Goal: Task Accomplishment & Management: Manage account settings

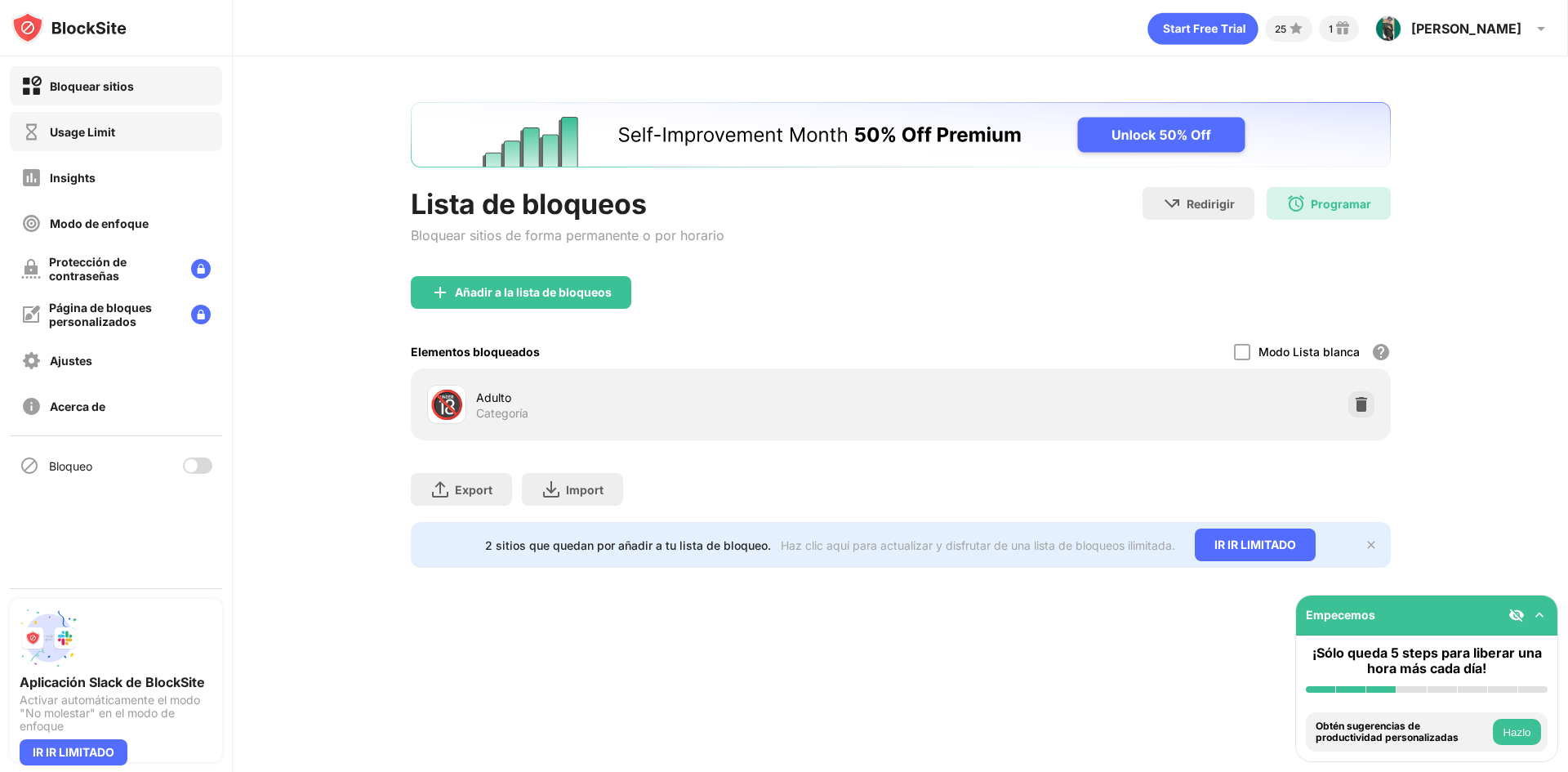
click at [78, 120] on div "Usage Limit" at bounding box center [116, 132] width 213 height 40
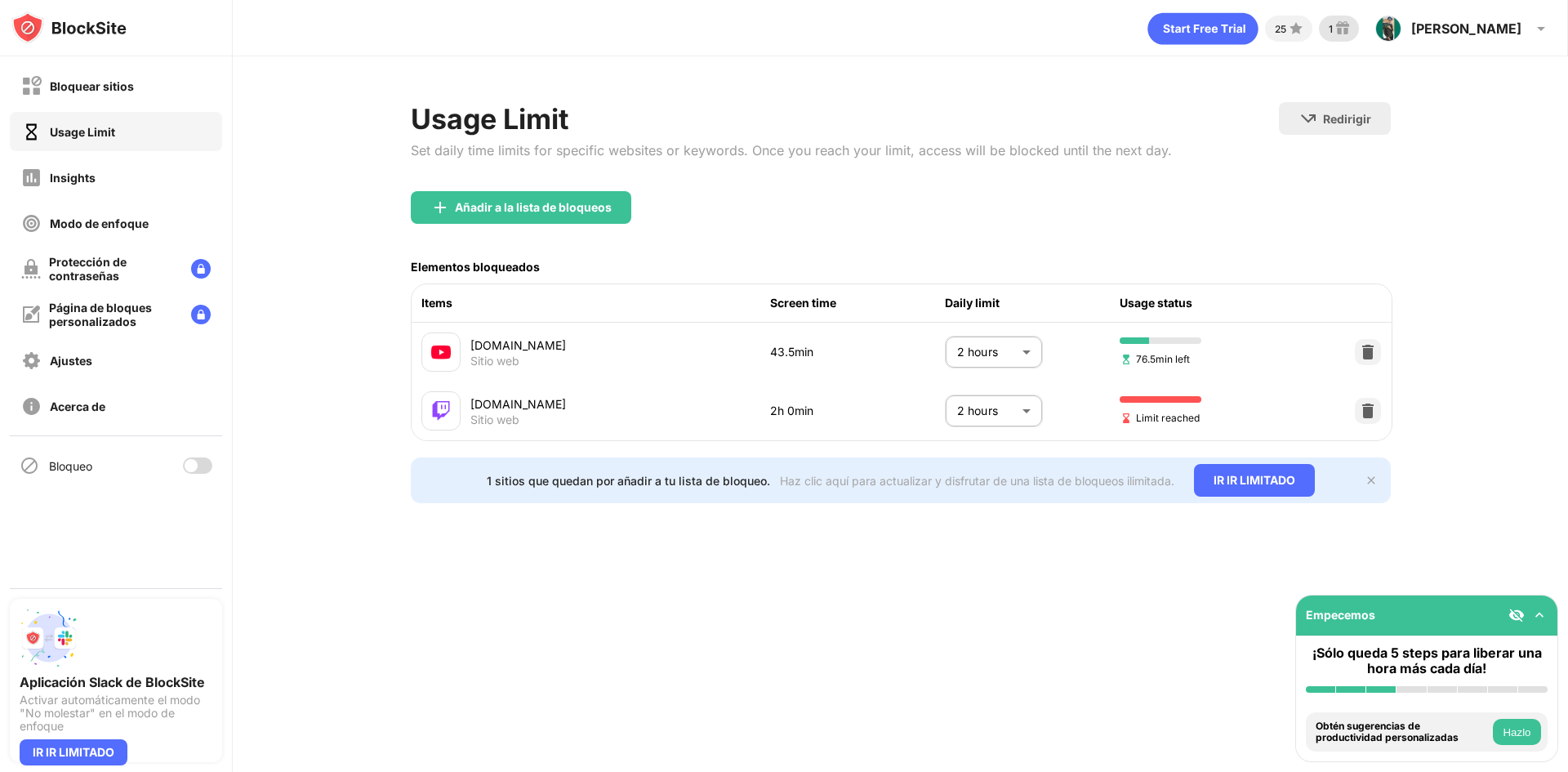
click at [1353, 25] on img at bounding box center [1342, 28] width 19 height 19
click at [130, 98] on div "Bloquear sitios" at bounding box center [116, 86] width 213 height 40
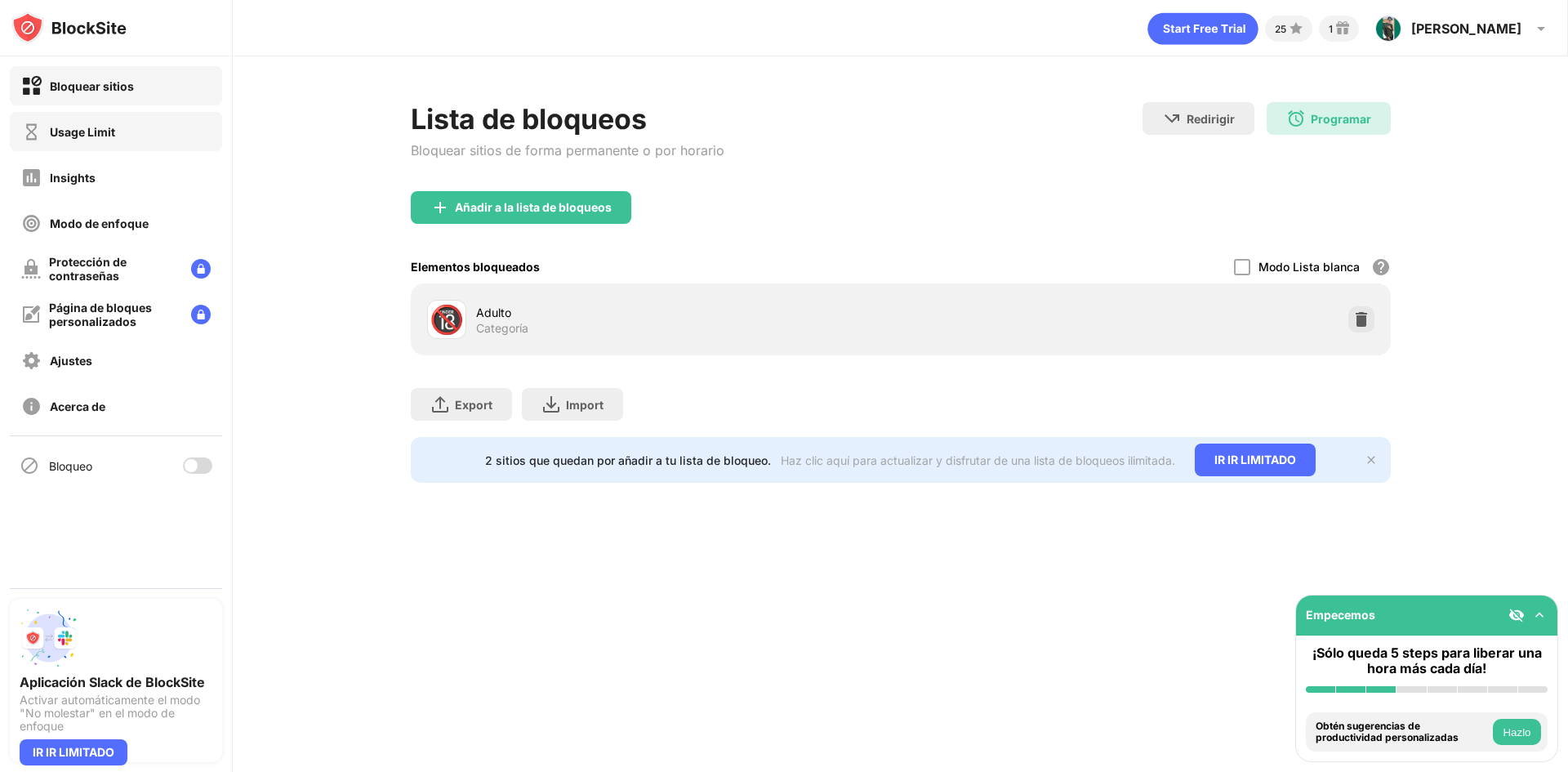
click at [99, 145] on div "Usage Limit" at bounding box center [116, 132] width 213 height 40
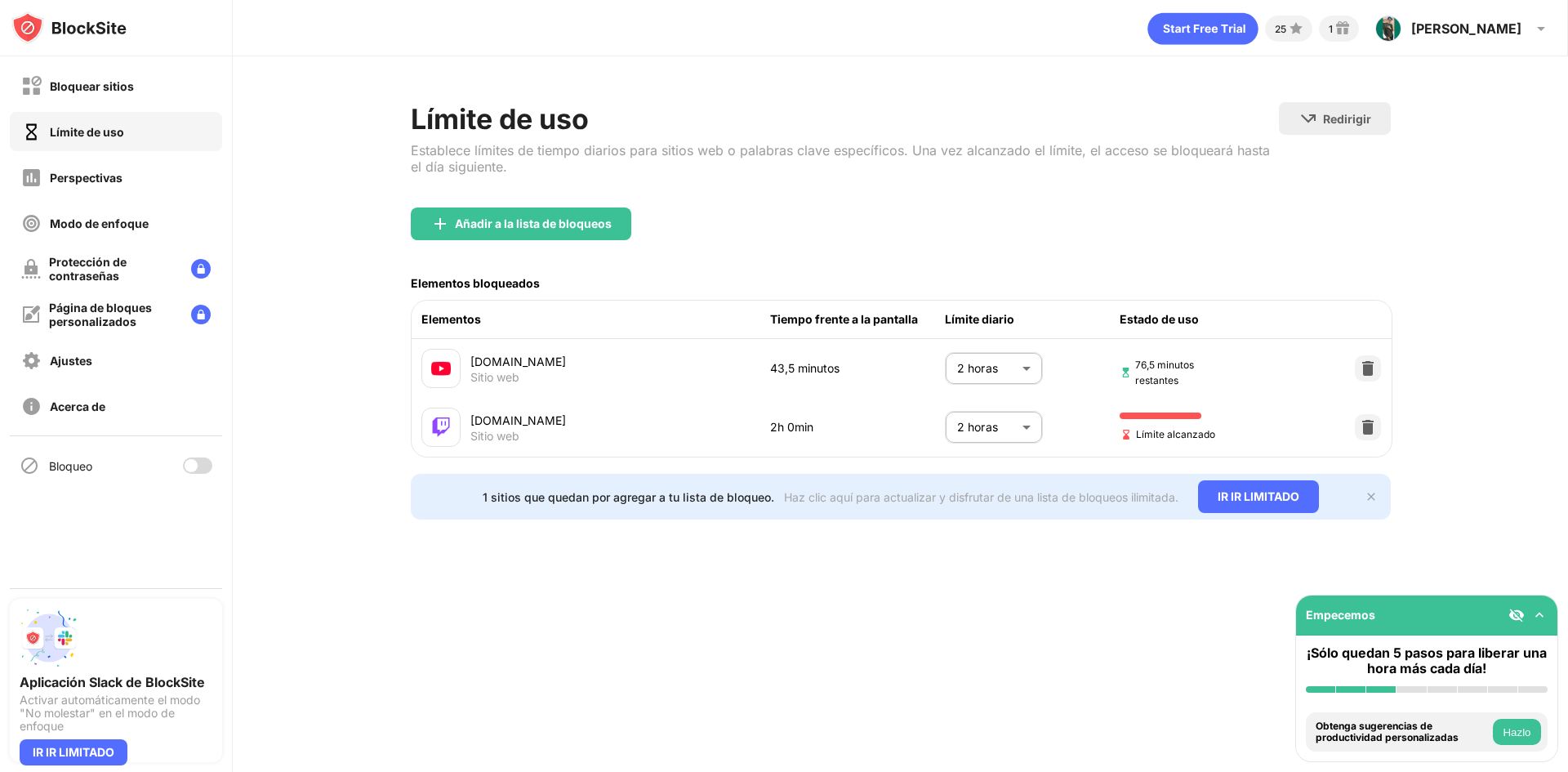
click at [972, 201] on div "Límite de uso Establece límites de tiempo diarios para sitios web o palabras cl…" at bounding box center [844, 155] width 868 height 105
click at [1529, 26] on div "Luis Luis Rodríguez Ver cuenta Perspectivas De primera calidad Recompensas Ajus…" at bounding box center [1463, 29] width 195 height 40
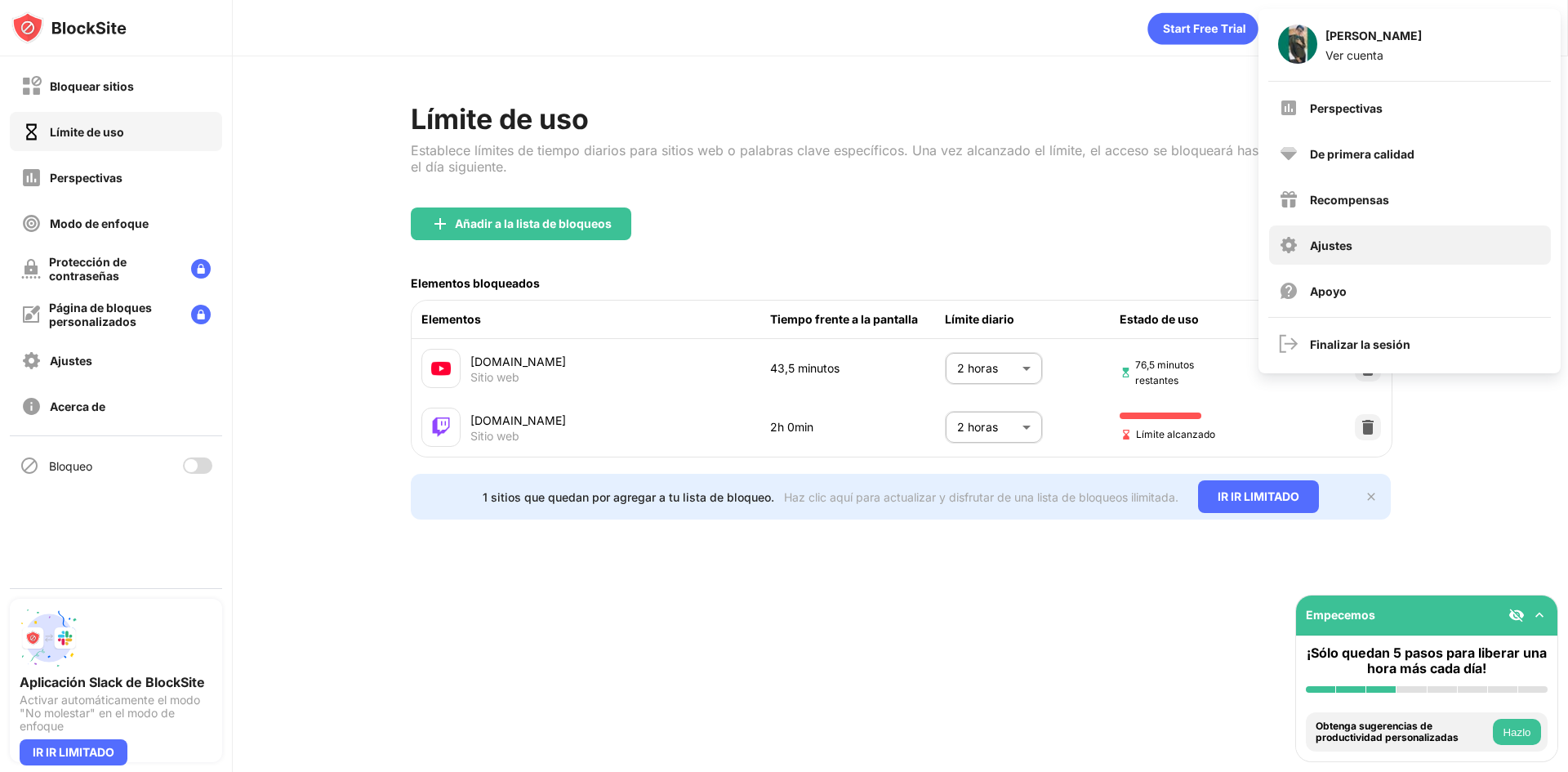
click at [1404, 262] on div "Ajustes" at bounding box center [1410, 245] width 282 height 40
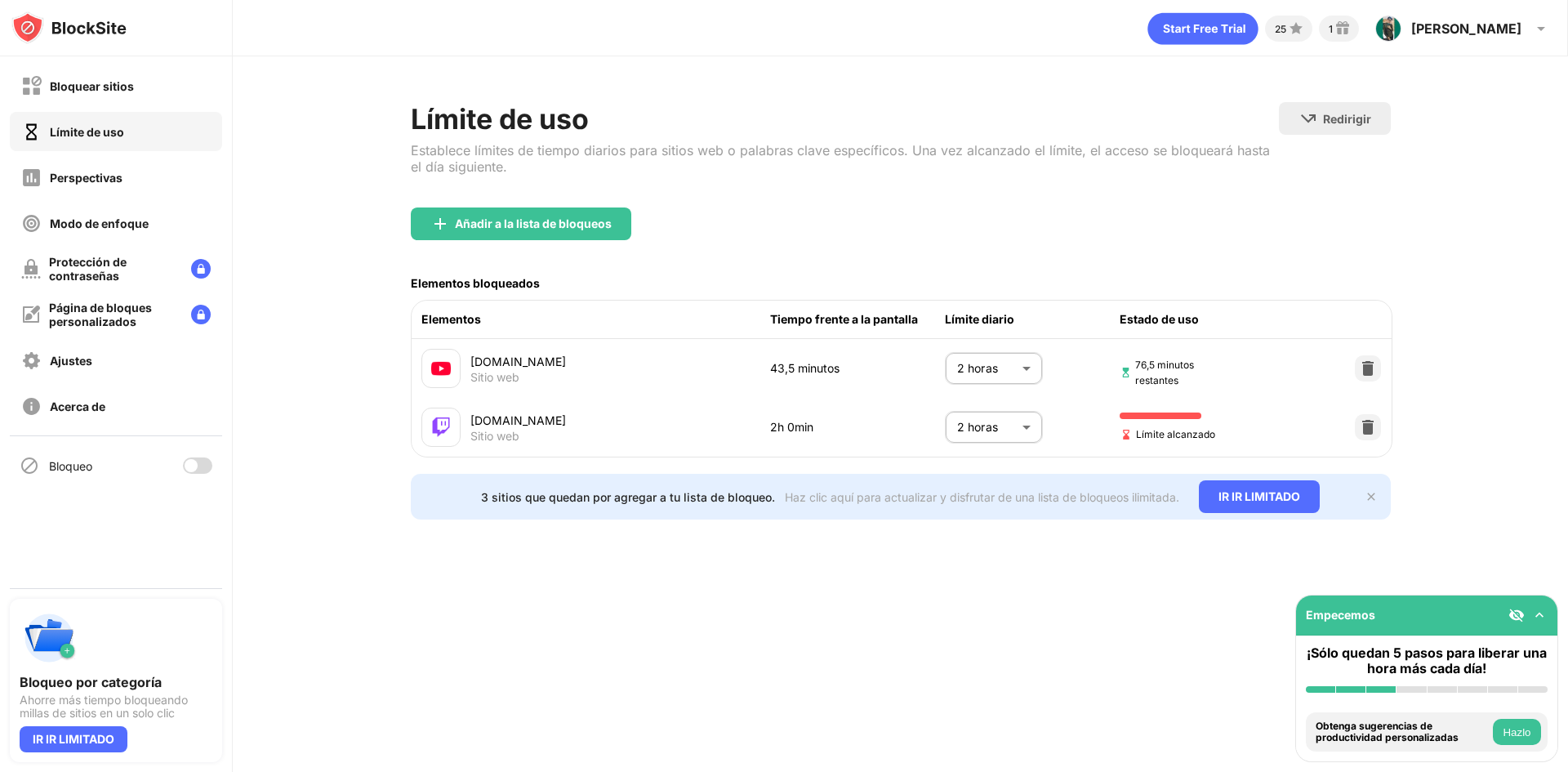
click at [201, 470] on div at bounding box center [198, 466] width 29 height 17
click at [1371, 503] on img at bounding box center [1371, 496] width 13 height 13
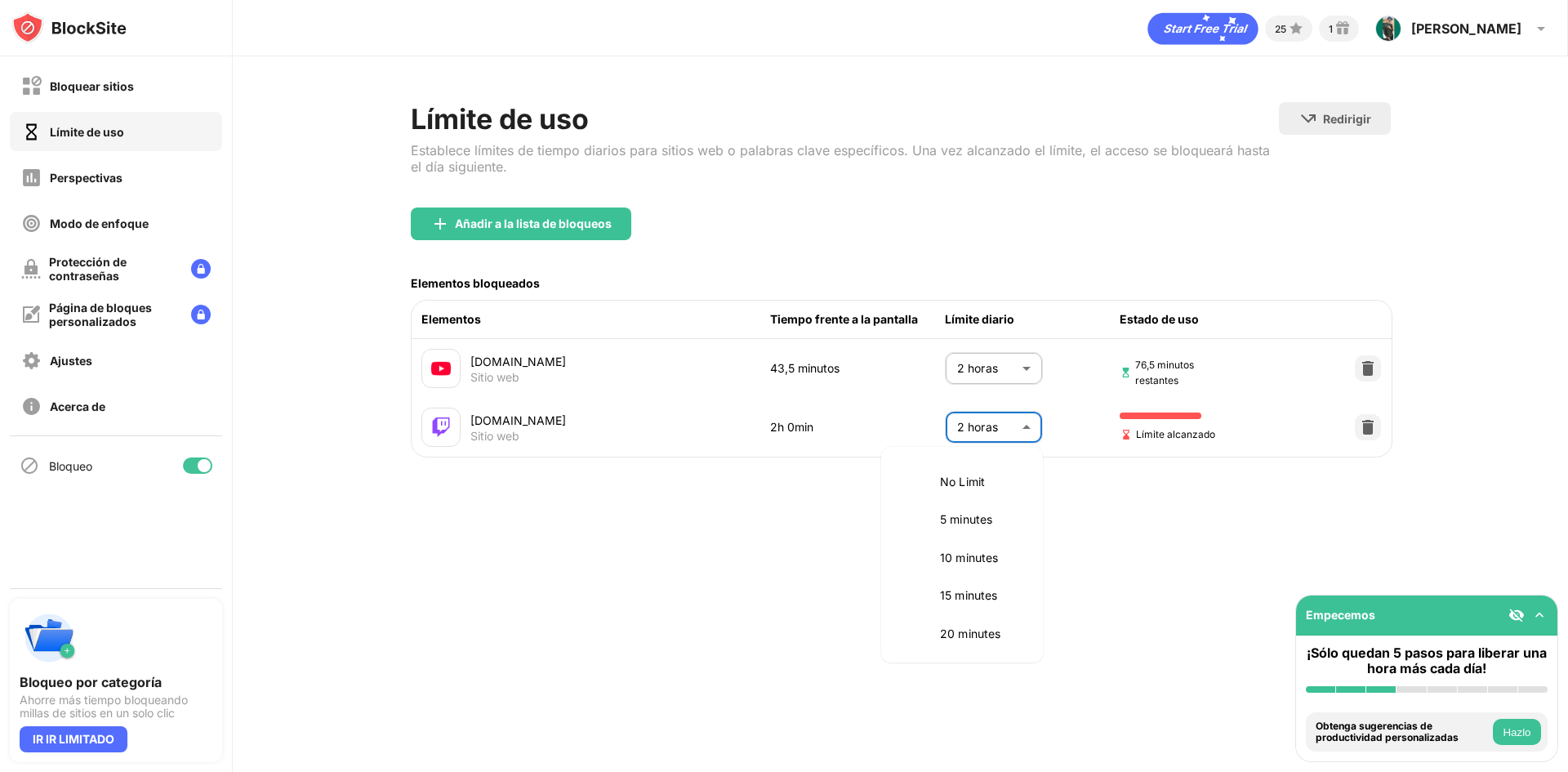
click at [1025, 444] on body "Bloquear sitios Límite de uso Perspectivas Modo de enfoque Protección de contra…" at bounding box center [784, 386] width 1568 height 772
click at [1138, 515] on div at bounding box center [784, 386] width 1568 height 772
click at [42, 470] on div "Bloqueo" at bounding box center [55, 465] width 73 height 19
click at [192, 468] on div at bounding box center [198, 466] width 29 height 17
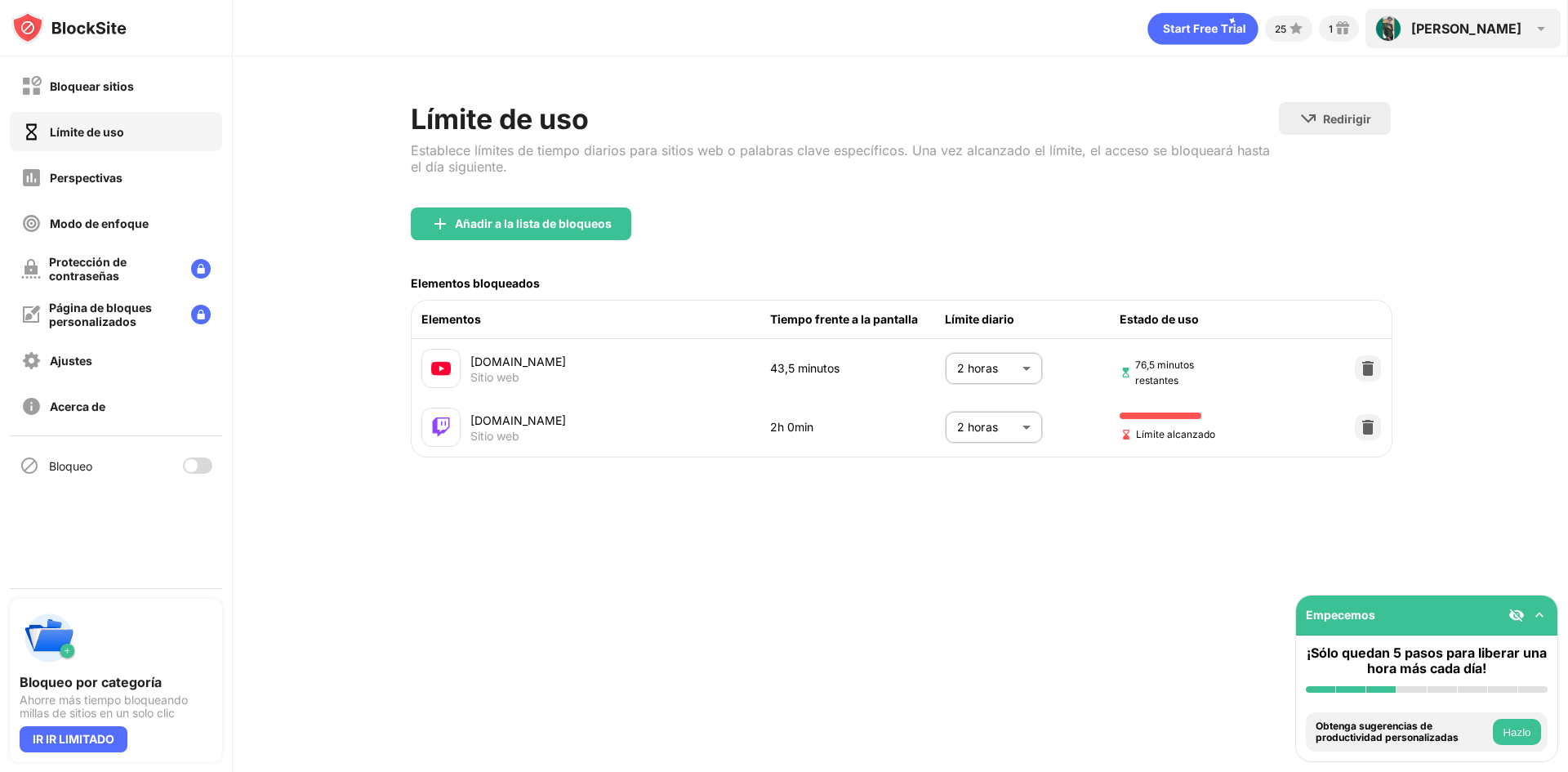
click at [1514, 35] on font "[PERSON_NAME]" at bounding box center [1467, 29] width 110 height 17
click at [1539, 36] on img at bounding box center [1540, 28] width 19 height 19
click at [1515, 30] on font "[PERSON_NAME]" at bounding box center [1467, 29] width 110 height 17
click at [718, 215] on div "Añadir a la lista de bloqueos" at bounding box center [900, 236] width 980 height 59
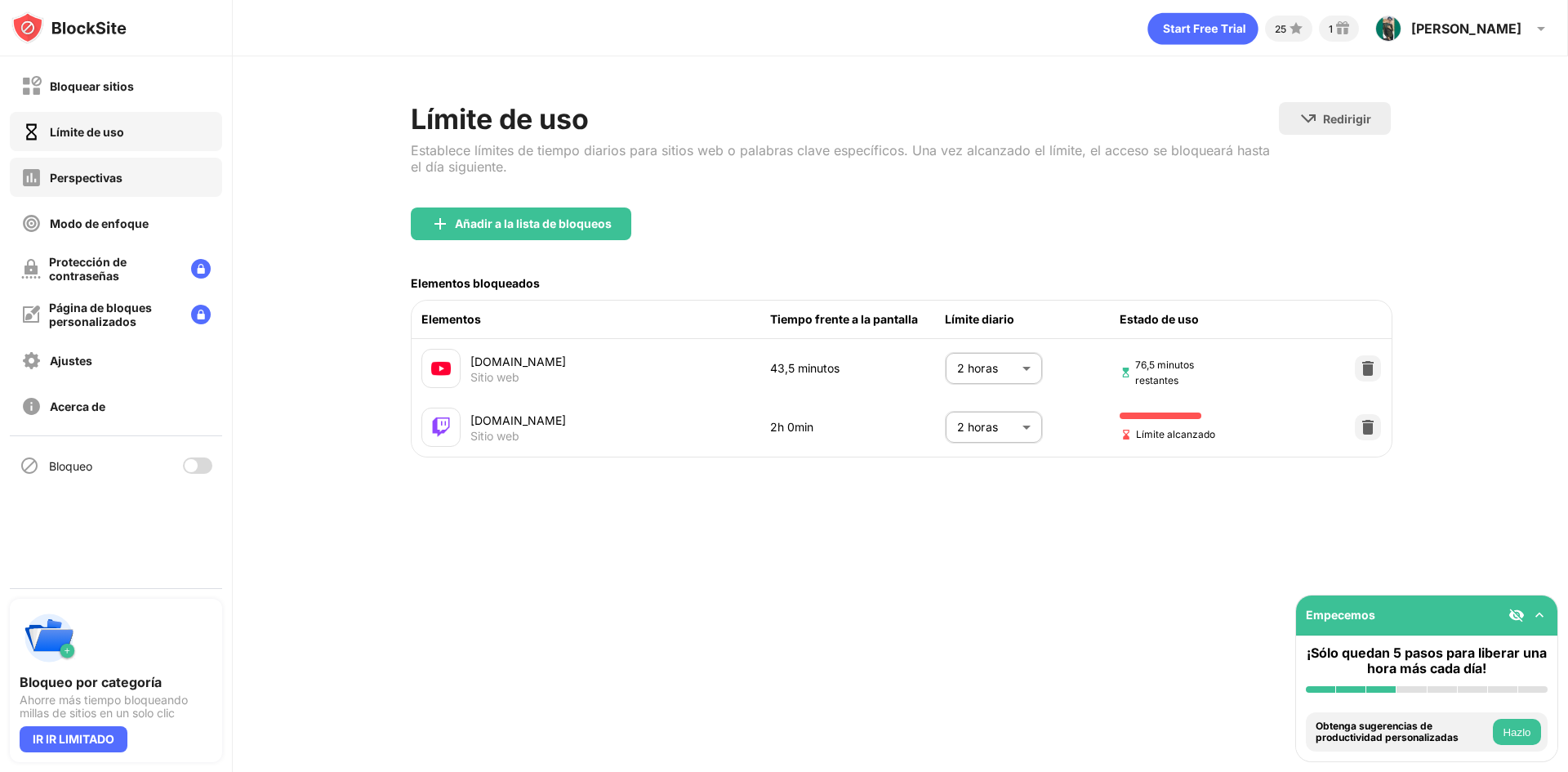
click at [125, 170] on div "Perspectivas" at bounding box center [116, 177] width 213 height 40
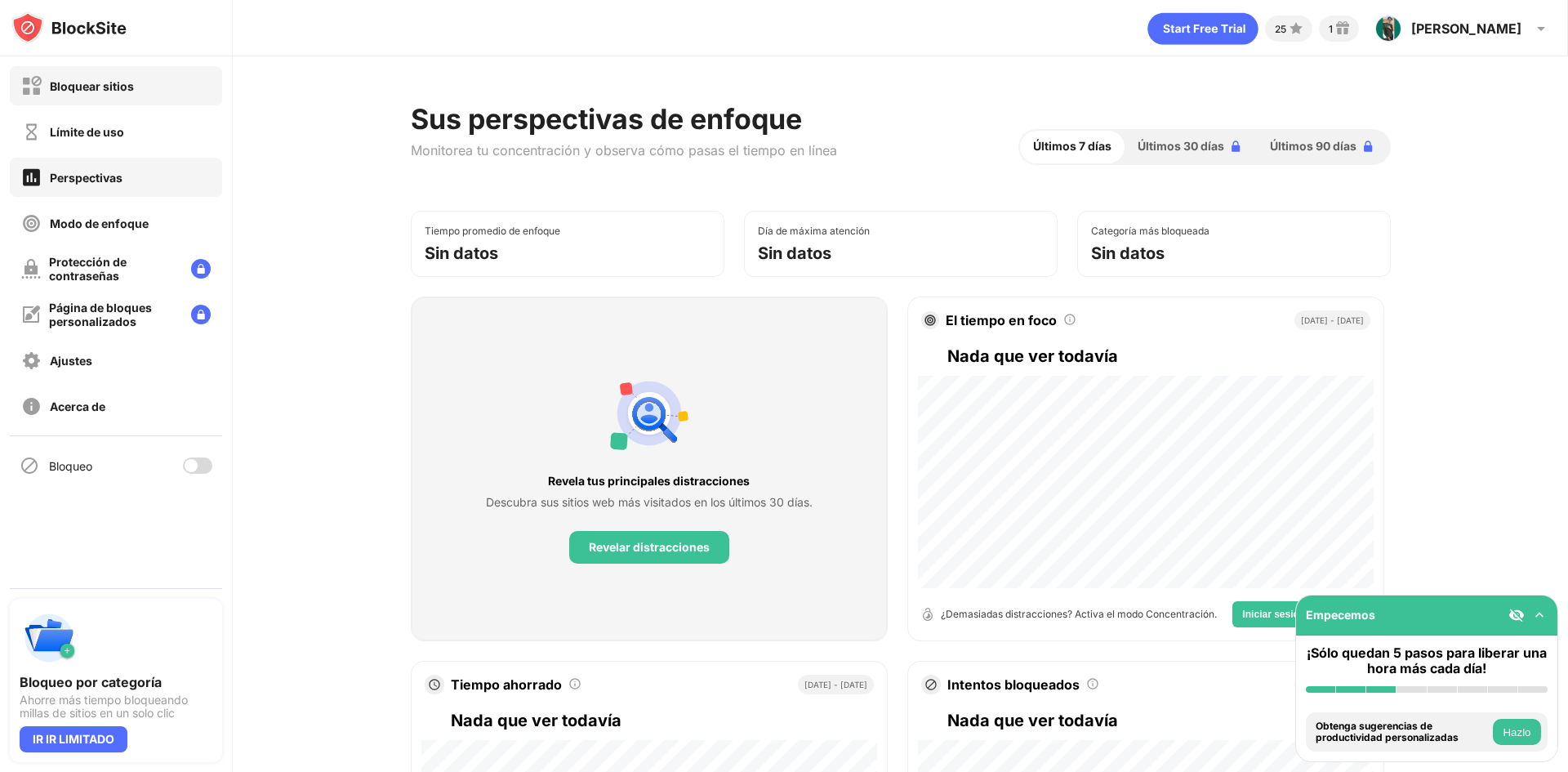
click at [131, 97] on div "Bloquear sitios" at bounding box center [116, 86] width 213 height 40
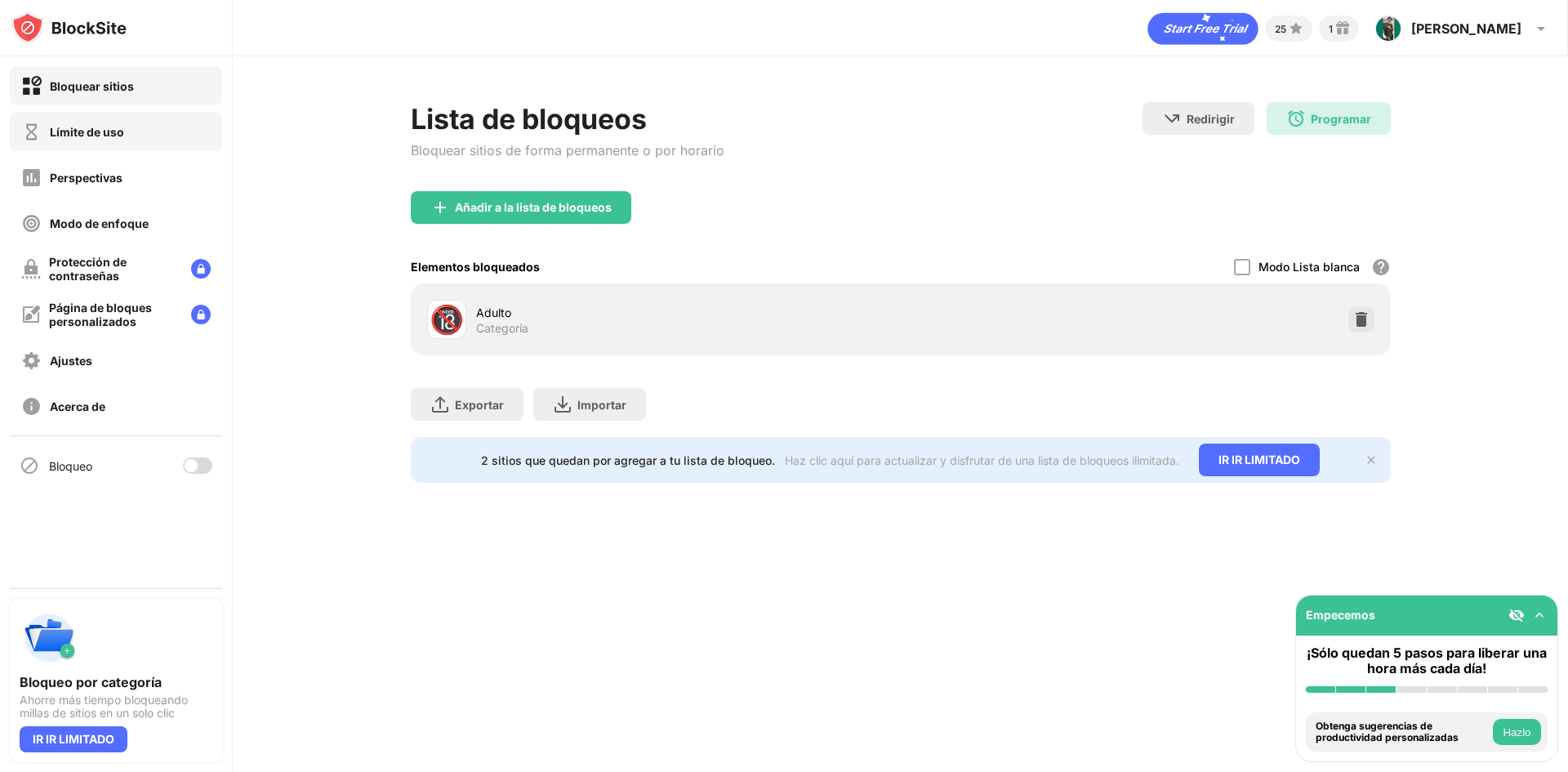
click at [131, 127] on div "Límite de uso" at bounding box center [116, 132] width 213 height 40
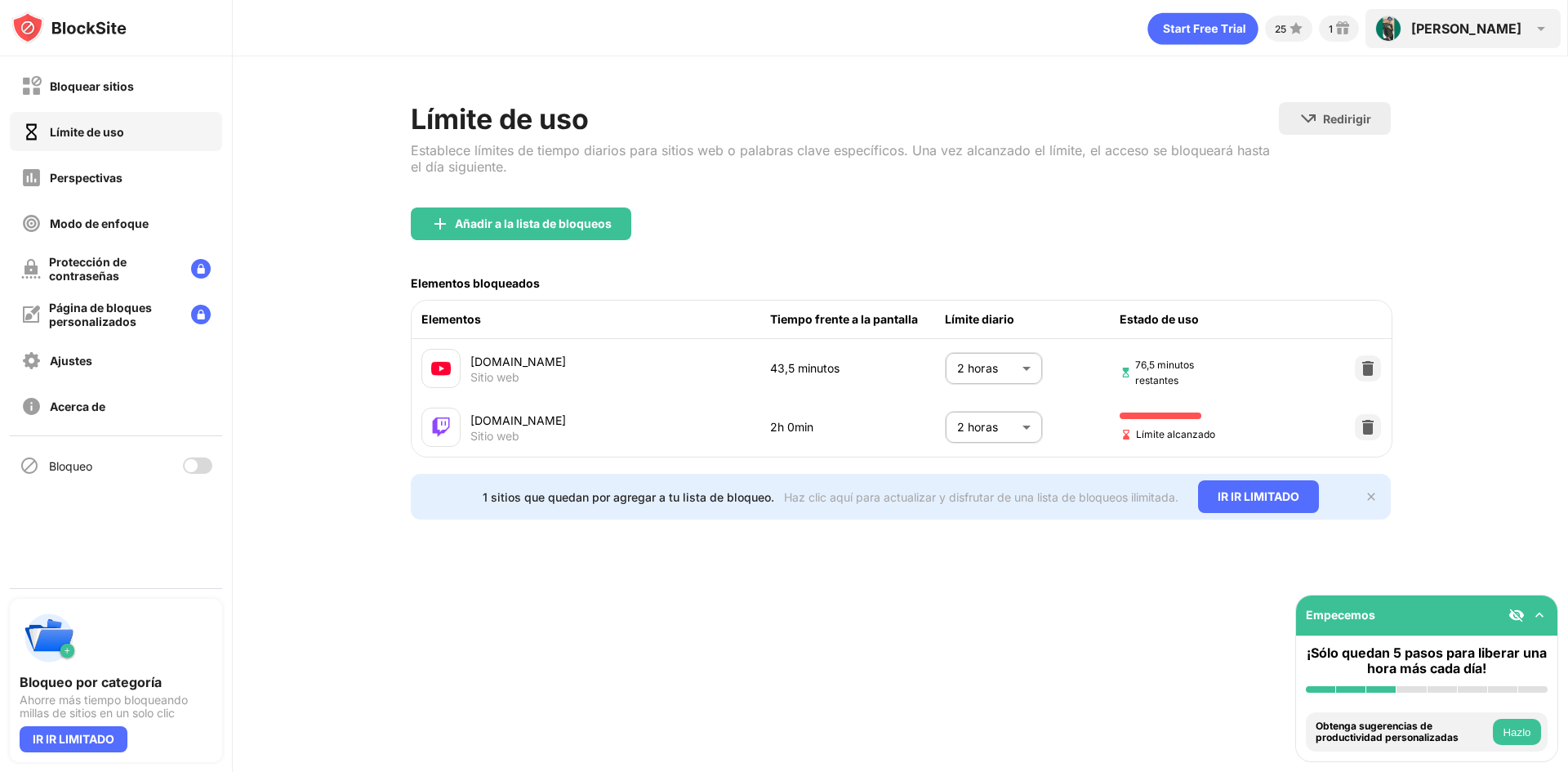
click at [1524, 32] on div "Luis Luis Rodríguez Ver cuenta Perspectivas De primera calidad Recompensas Ajus…" at bounding box center [1463, 29] width 195 height 40
click at [1548, 29] on img at bounding box center [1540, 28] width 19 height 19
drag, startPoint x: 1517, startPoint y: 38, endPoint x: 1567, endPoint y: 126, distance: 101.2
click at [1567, 126] on div "Límite de uso Establece límites de tiempo diarios para sitios web o palabras cl…" at bounding box center [900, 310] width 1335 height 509
click at [1540, 21] on img at bounding box center [1540, 28] width 19 height 19
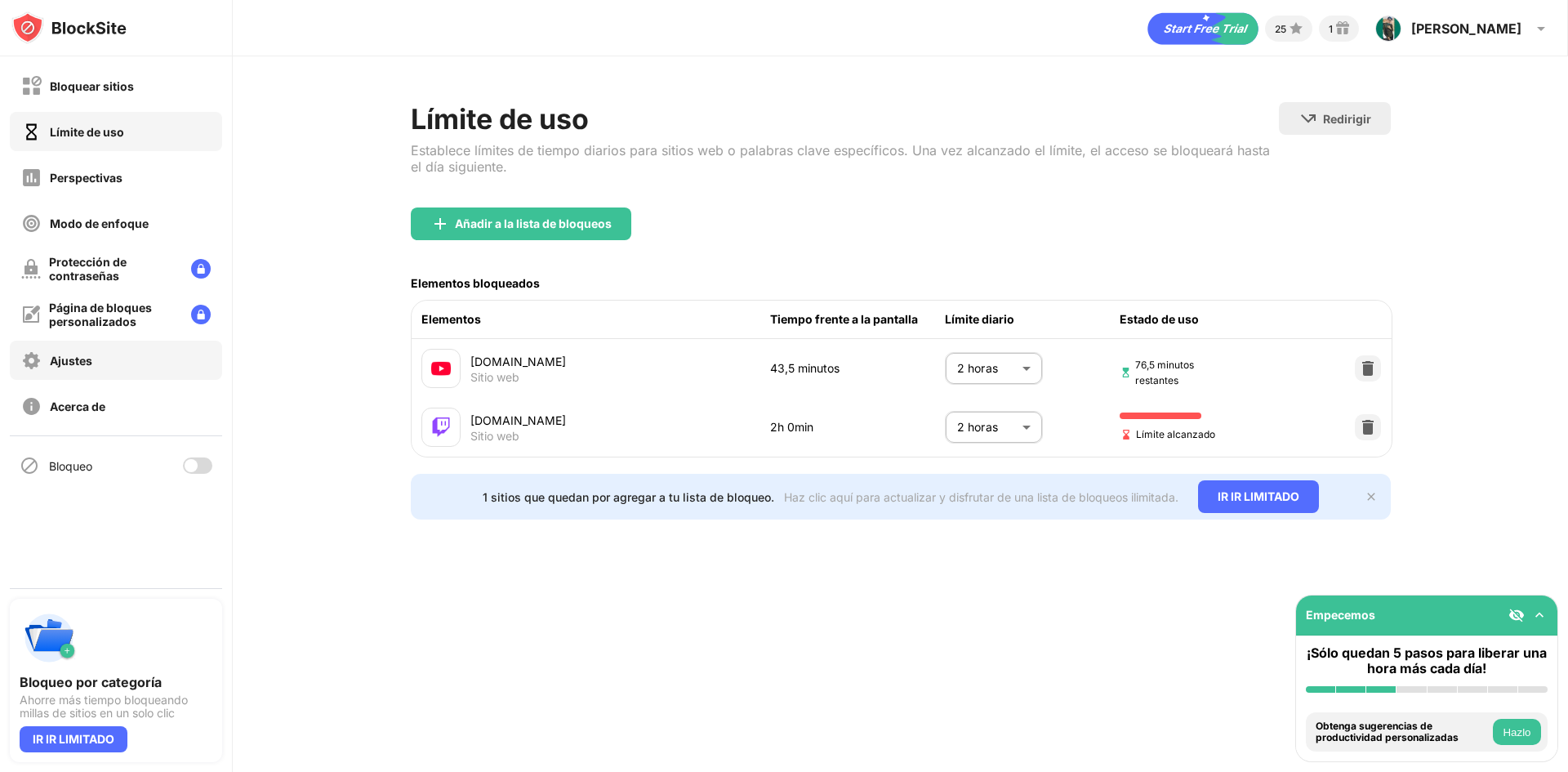
click at [72, 366] on font "Ajustes" at bounding box center [71, 360] width 42 height 14
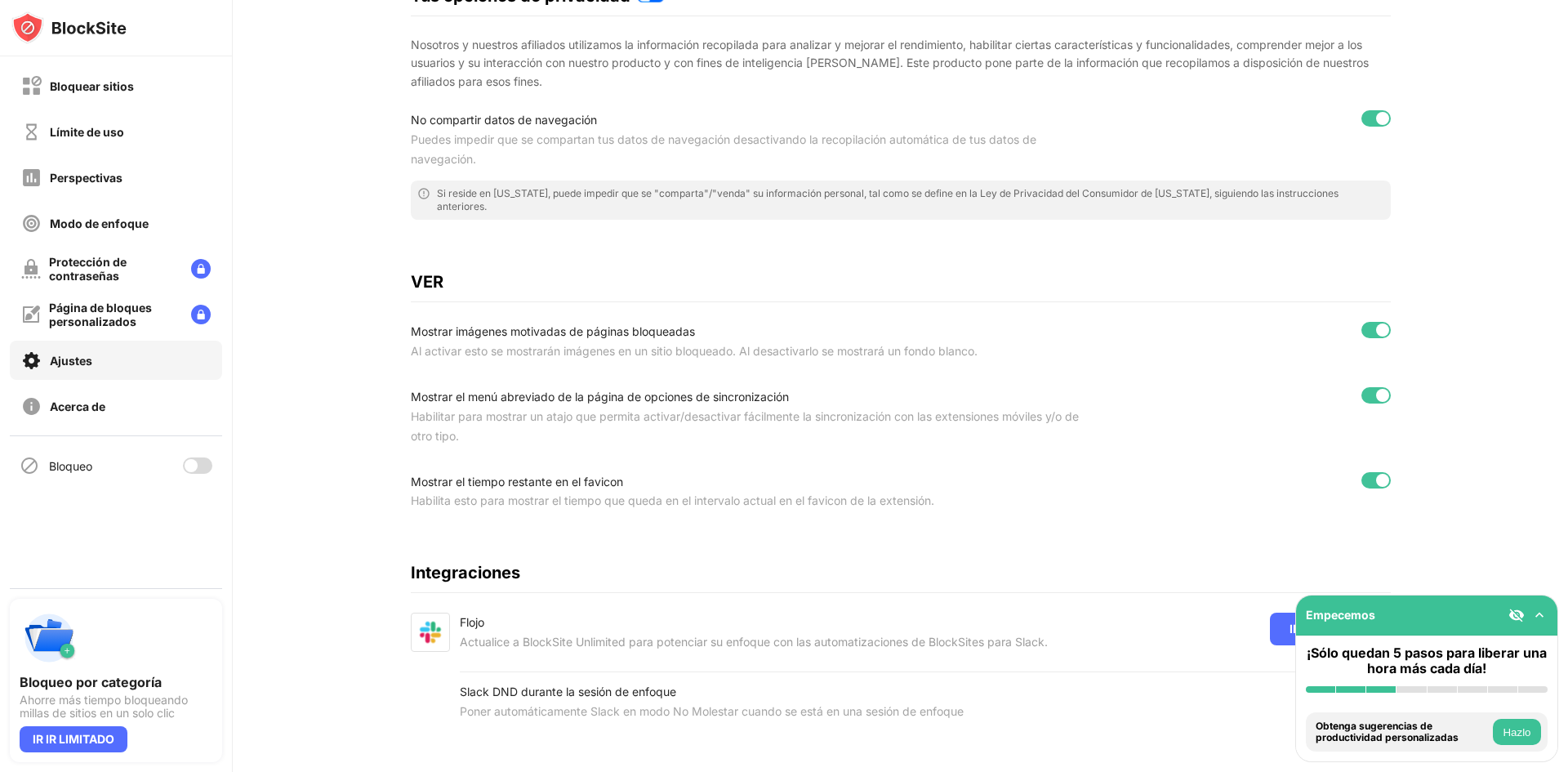
scroll to position [375, 0]
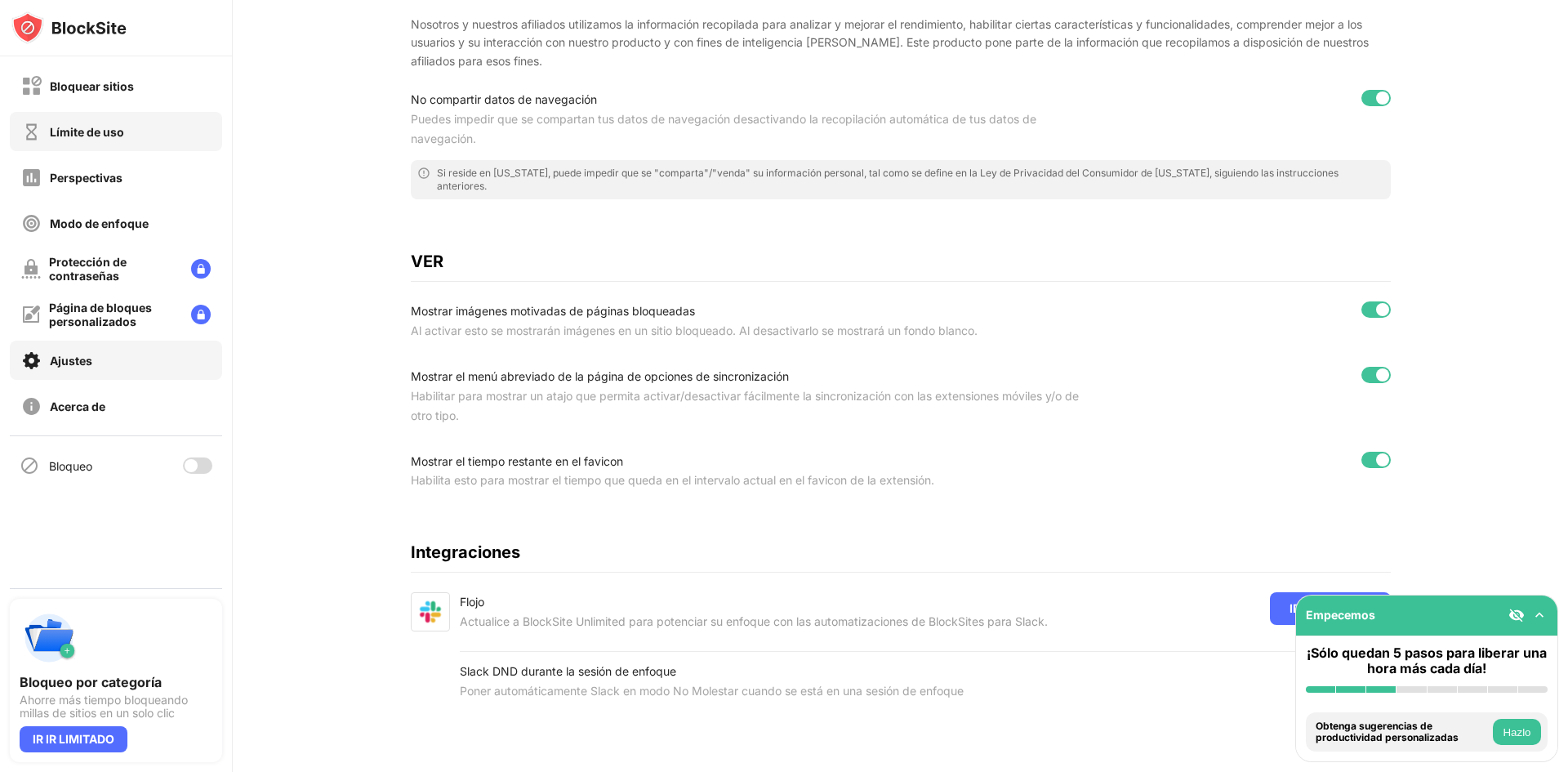
click at [79, 120] on div "Límite de uso" at bounding box center [116, 132] width 213 height 40
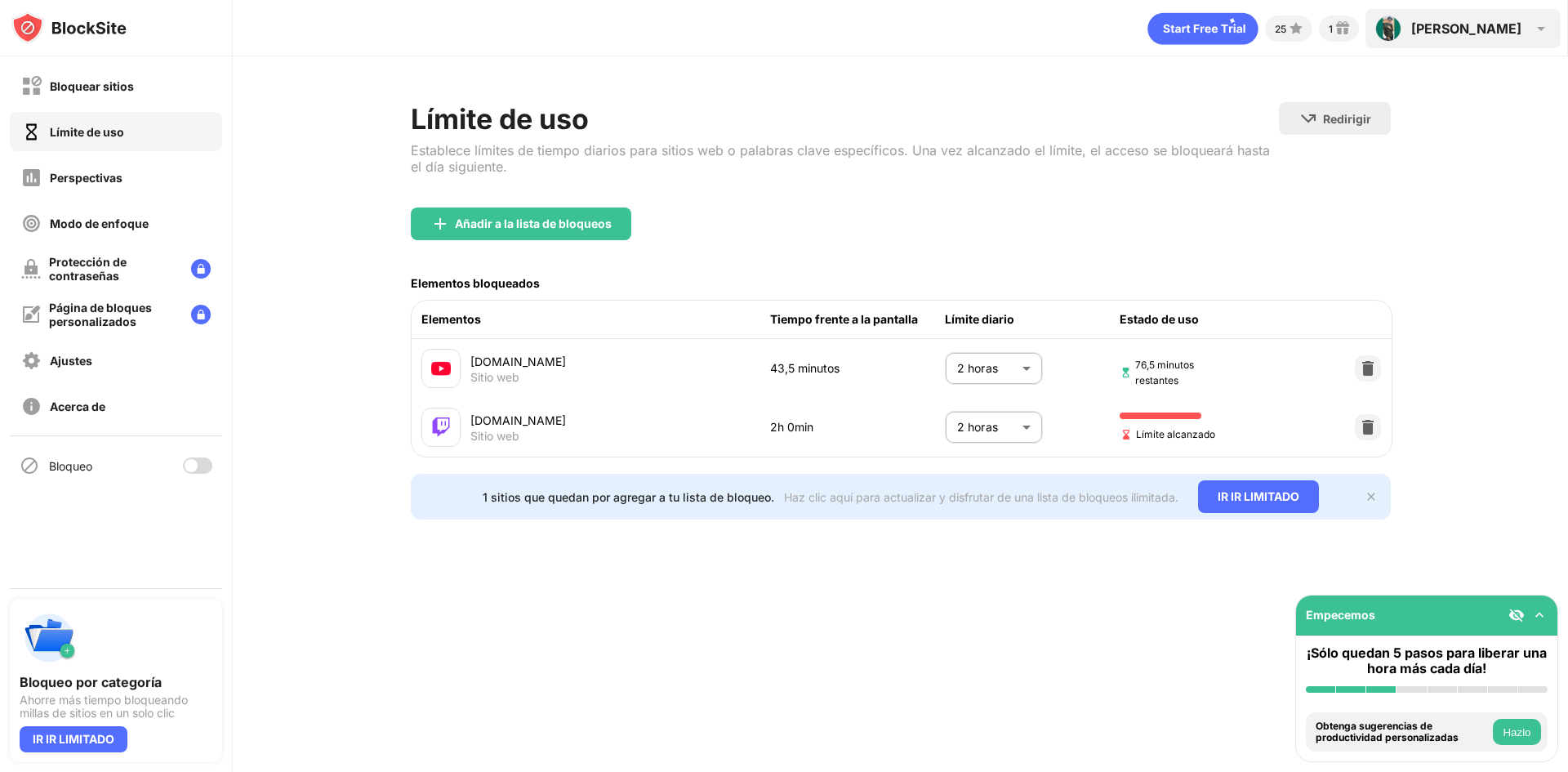
click at [1499, 13] on div "Luis Luis Rodríguez Ver cuenta Perspectivas De primera calidad Recompensas Ajus…" at bounding box center [1463, 29] width 195 height 40
click at [1401, 23] on img at bounding box center [1388, 29] width 26 height 26
click at [1541, 30] on img at bounding box center [1540, 28] width 19 height 19
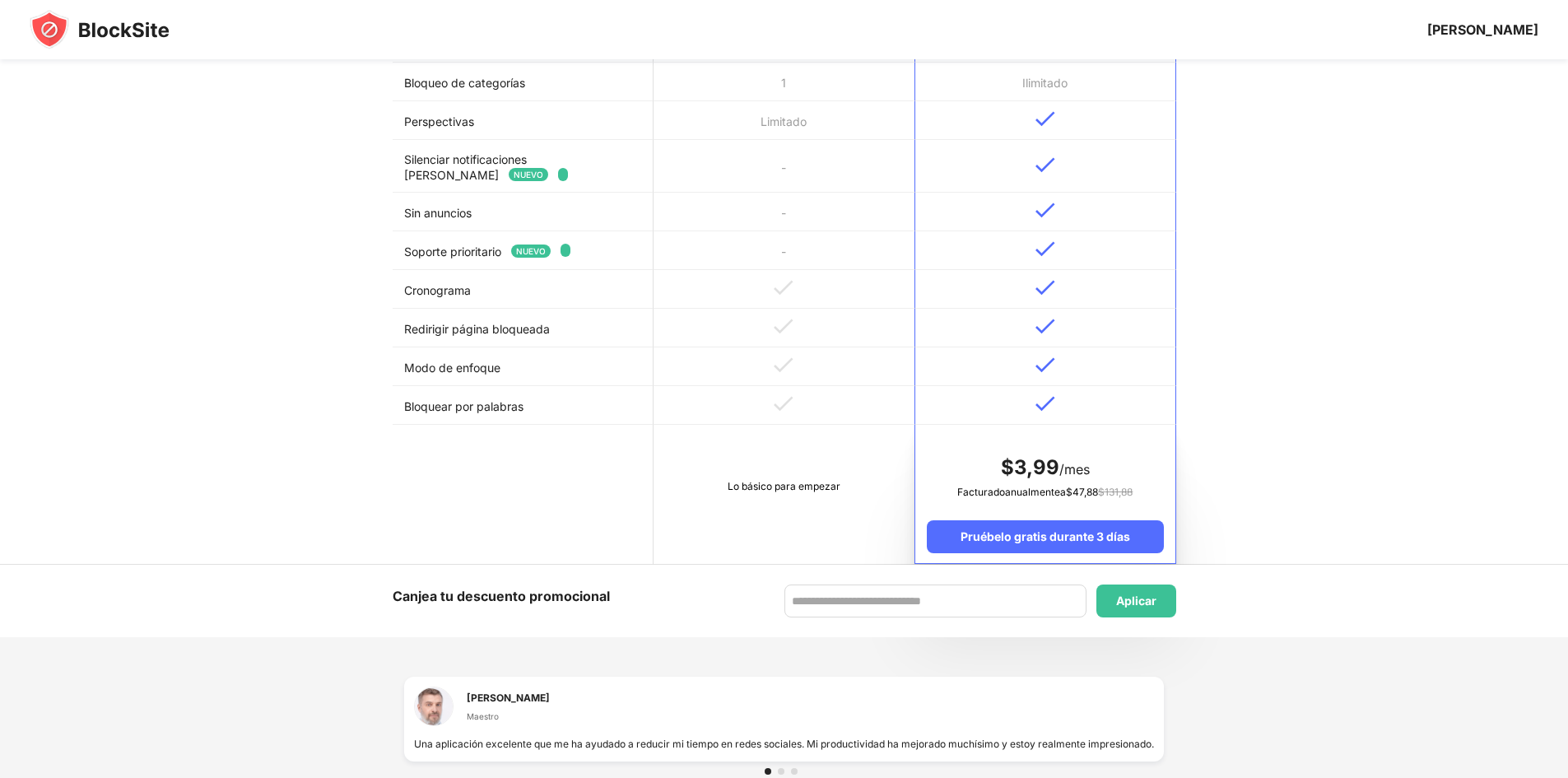
scroll to position [658, 0]
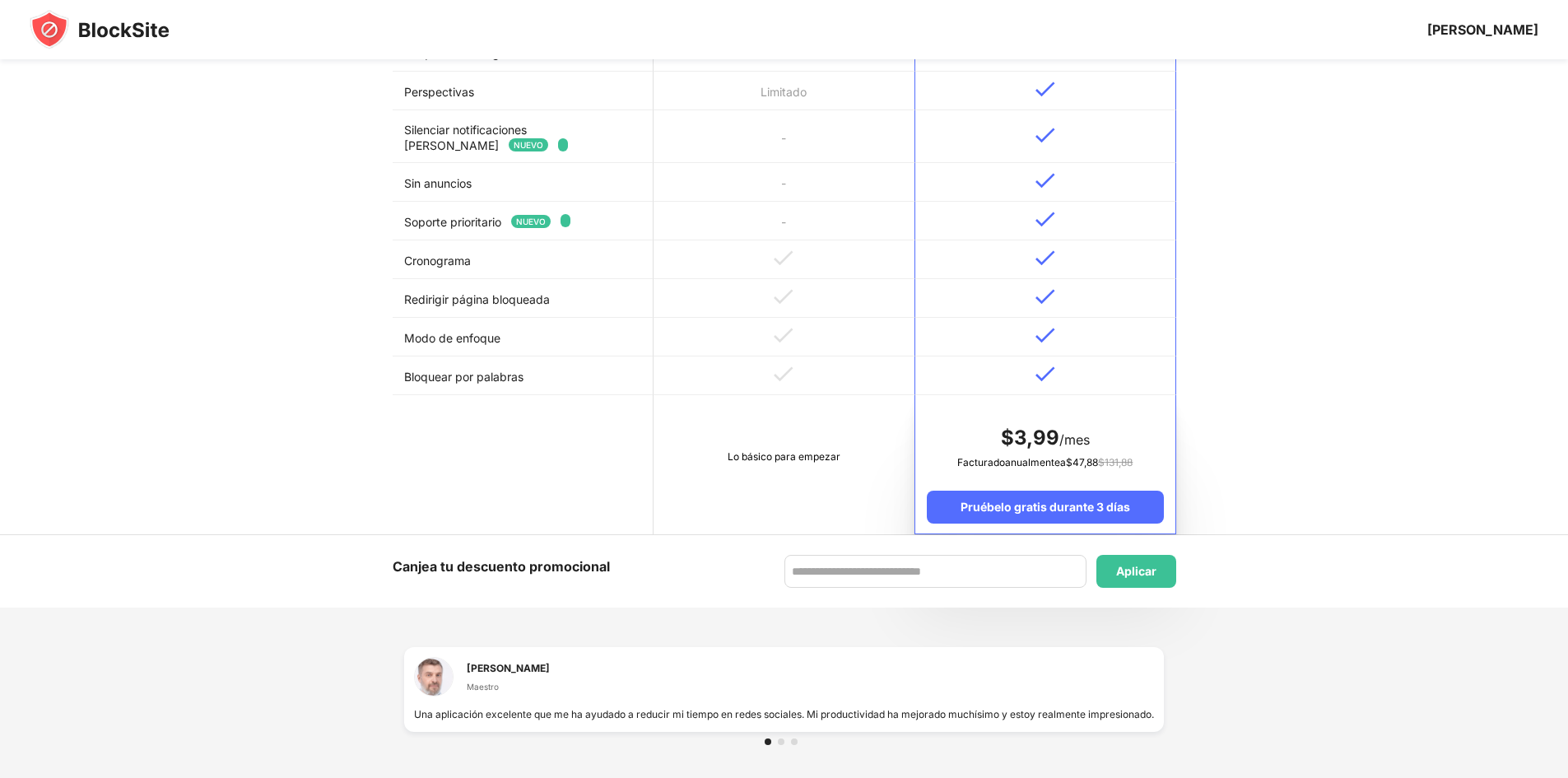
click at [684, 415] on td "Lo básico para empezar" at bounding box center [784, 465] width 261 height 139
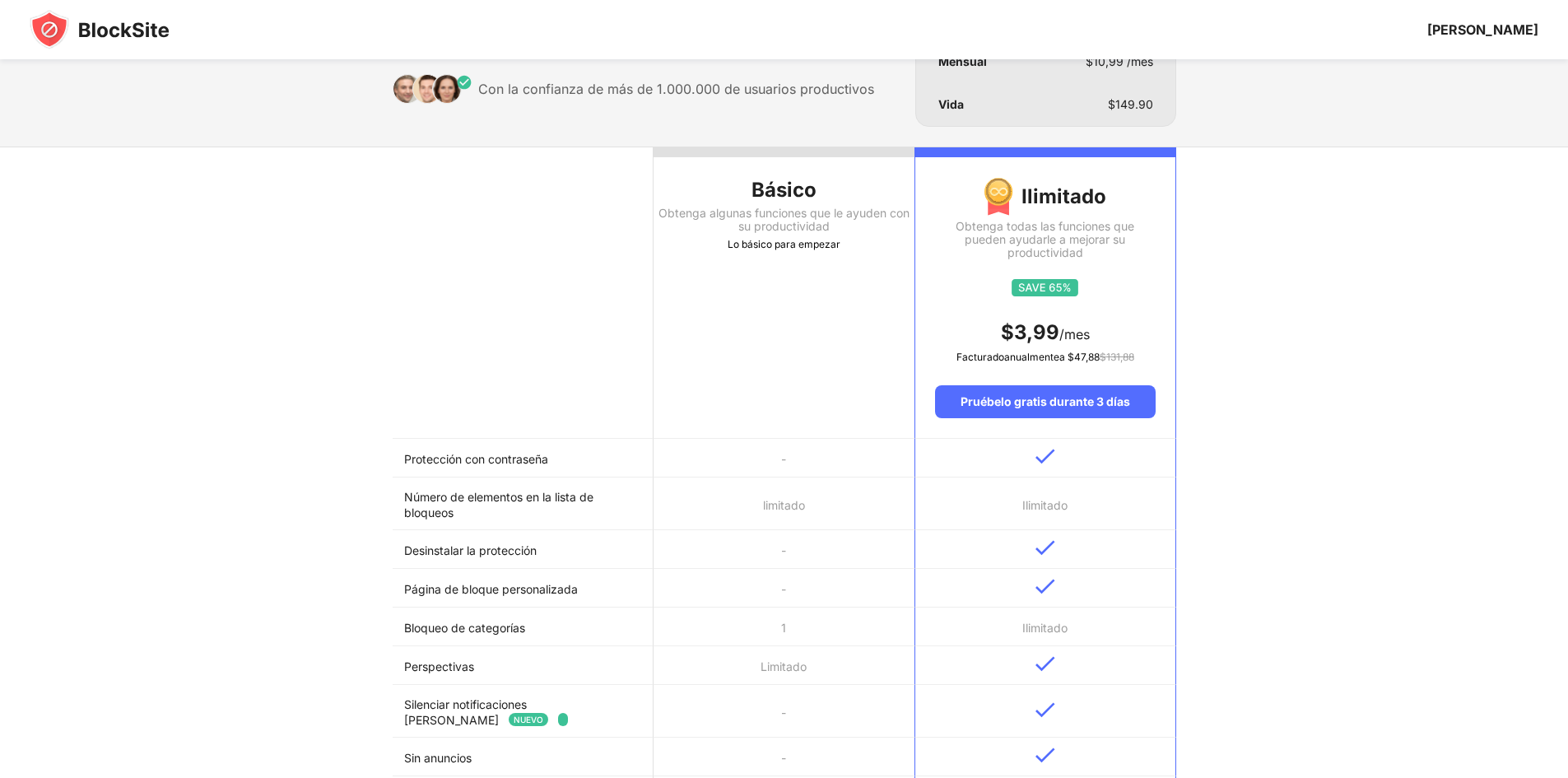
scroll to position [83, 0]
click at [799, 295] on th "Básico Obtenga algunas funciones que le ayuden con su productividad Lo básico p…" at bounding box center [784, 295] width 261 height 291
click at [774, 270] on th "Básico Obtenga algunas funciones que le ayuden con su productividad Lo básico p…" at bounding box center [784, 295] width 261 height 291
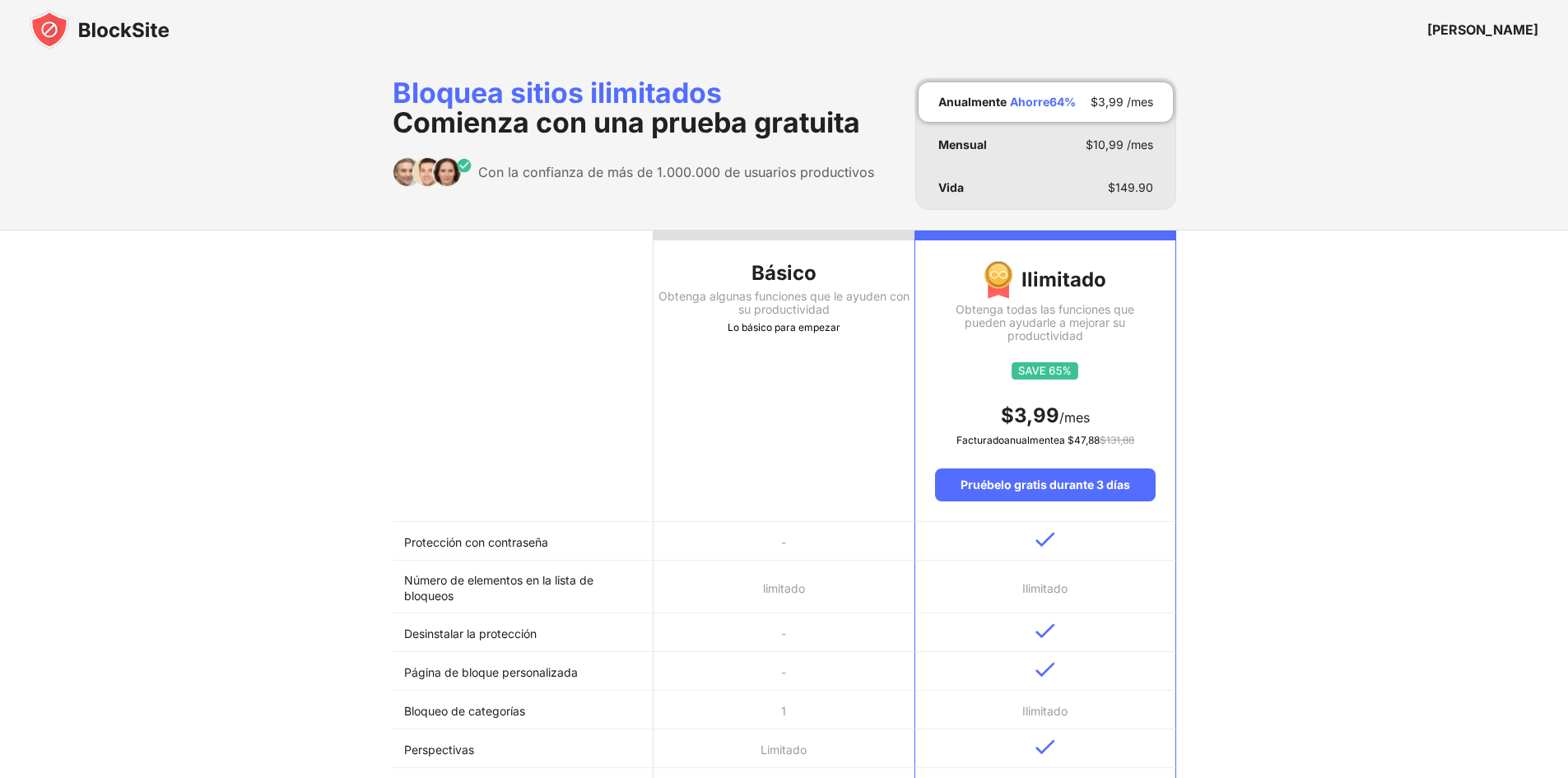
scroll to position [0, 0]
click at [749, 269] on div "Básico" at bounding box center [784, 274] width 261 height 26
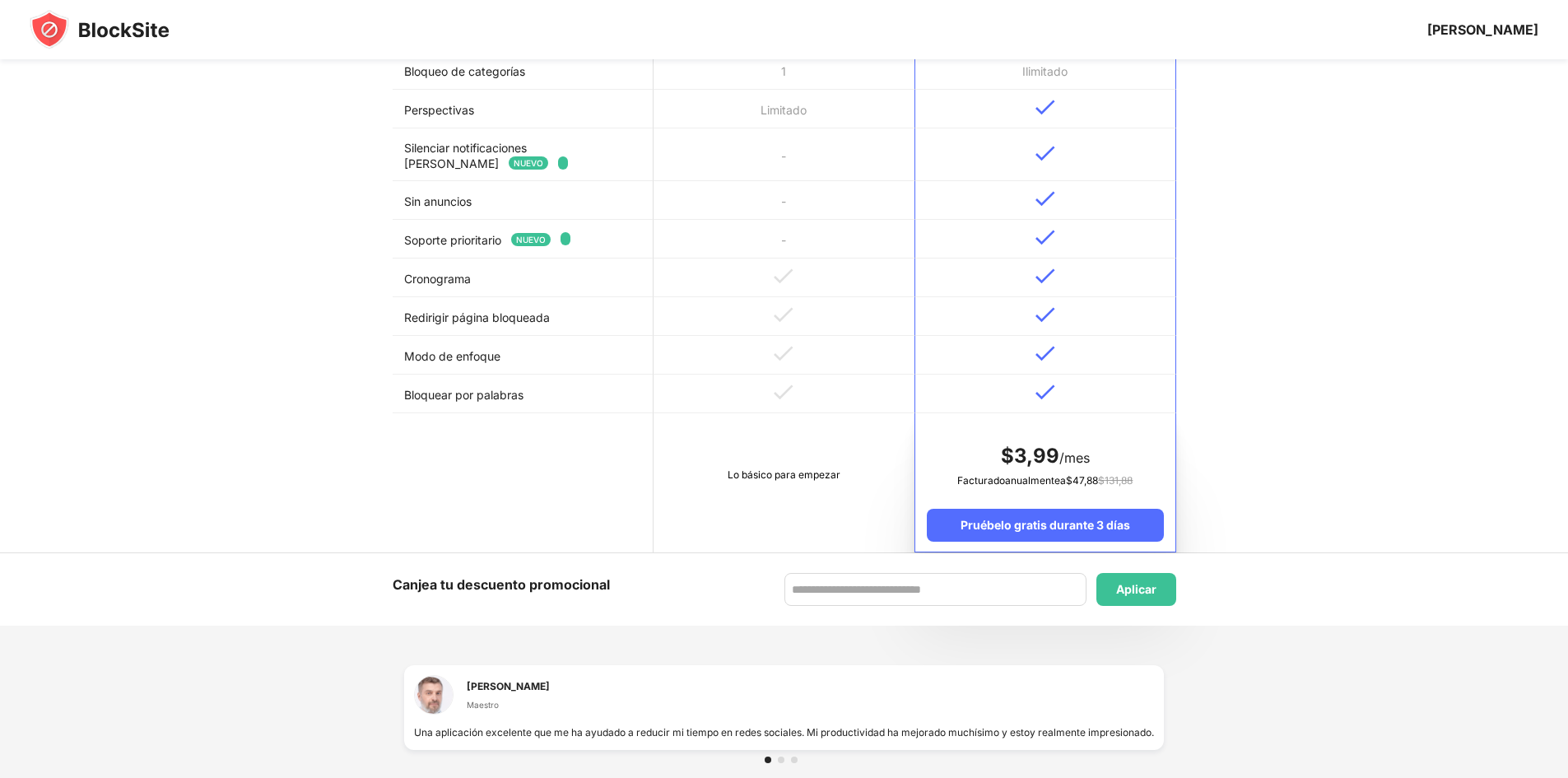
scroll to position [741, 0]
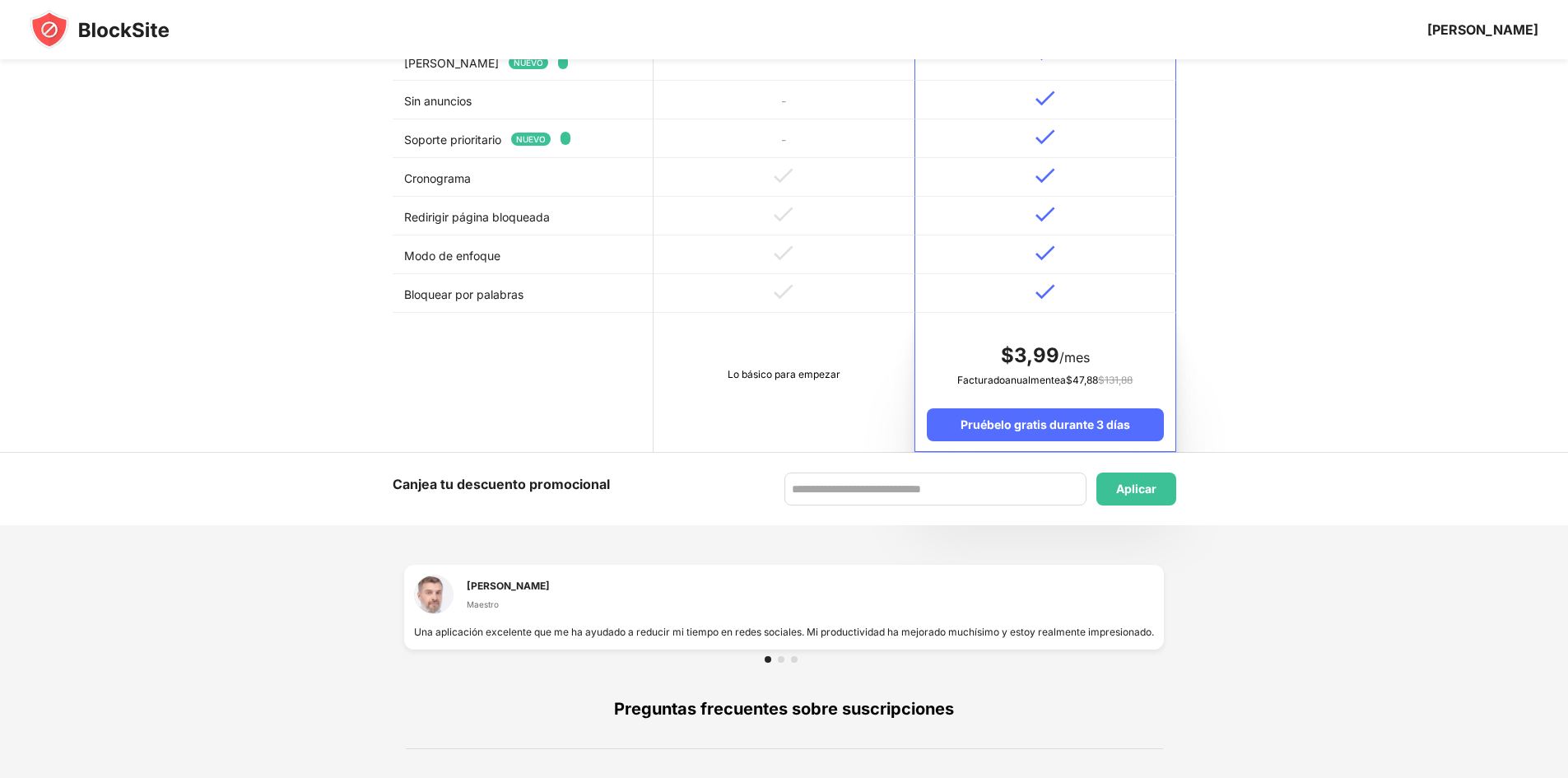
click at [833, 398] on td "Lo básico para empezar" at bounding box center [784, 382] width 261 height 139
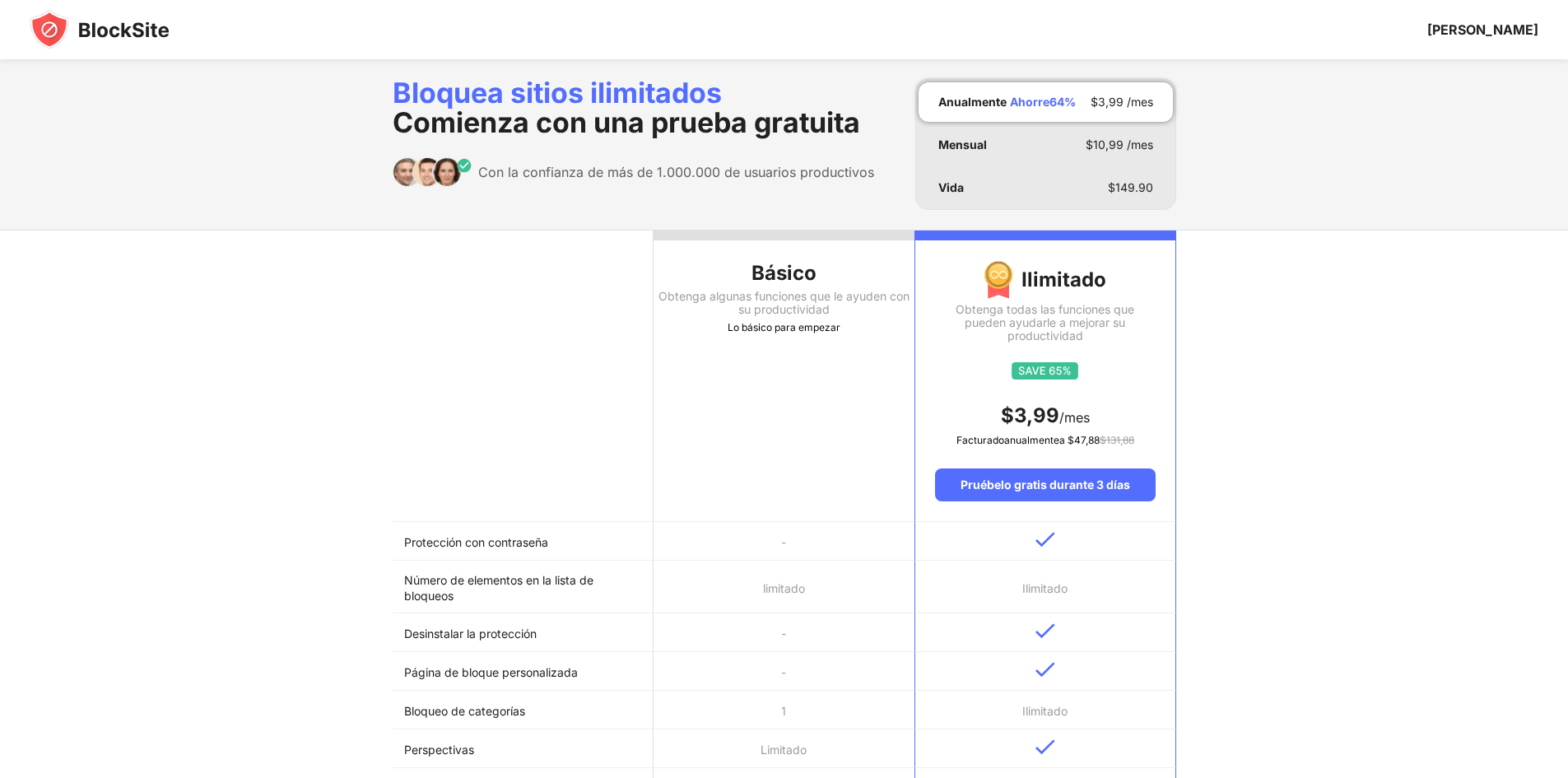
scroll to position [0, 0]
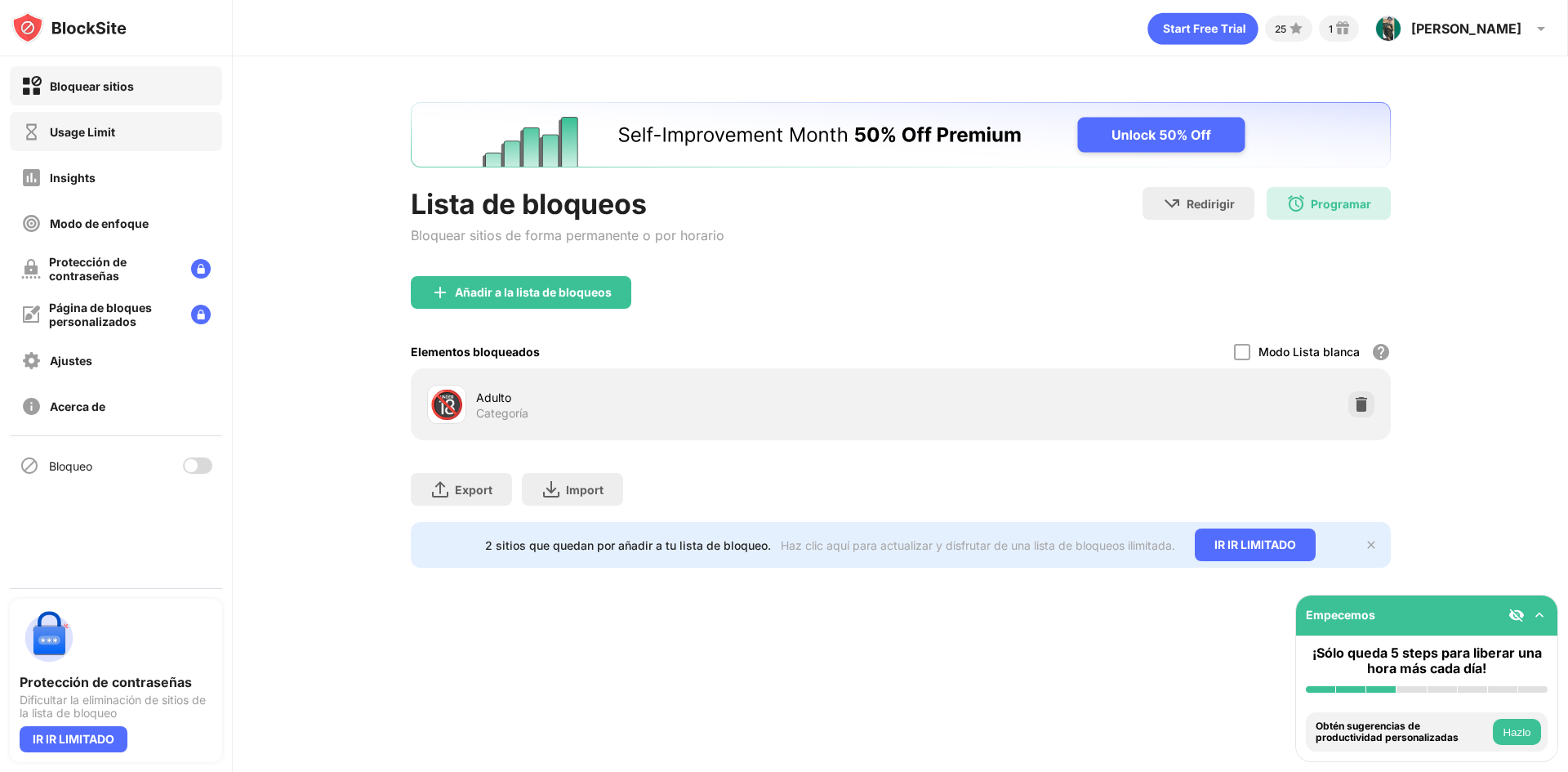
click at [121, 142] on div "Usage Limit" at bounding box center [116, 132] width 213 height 40
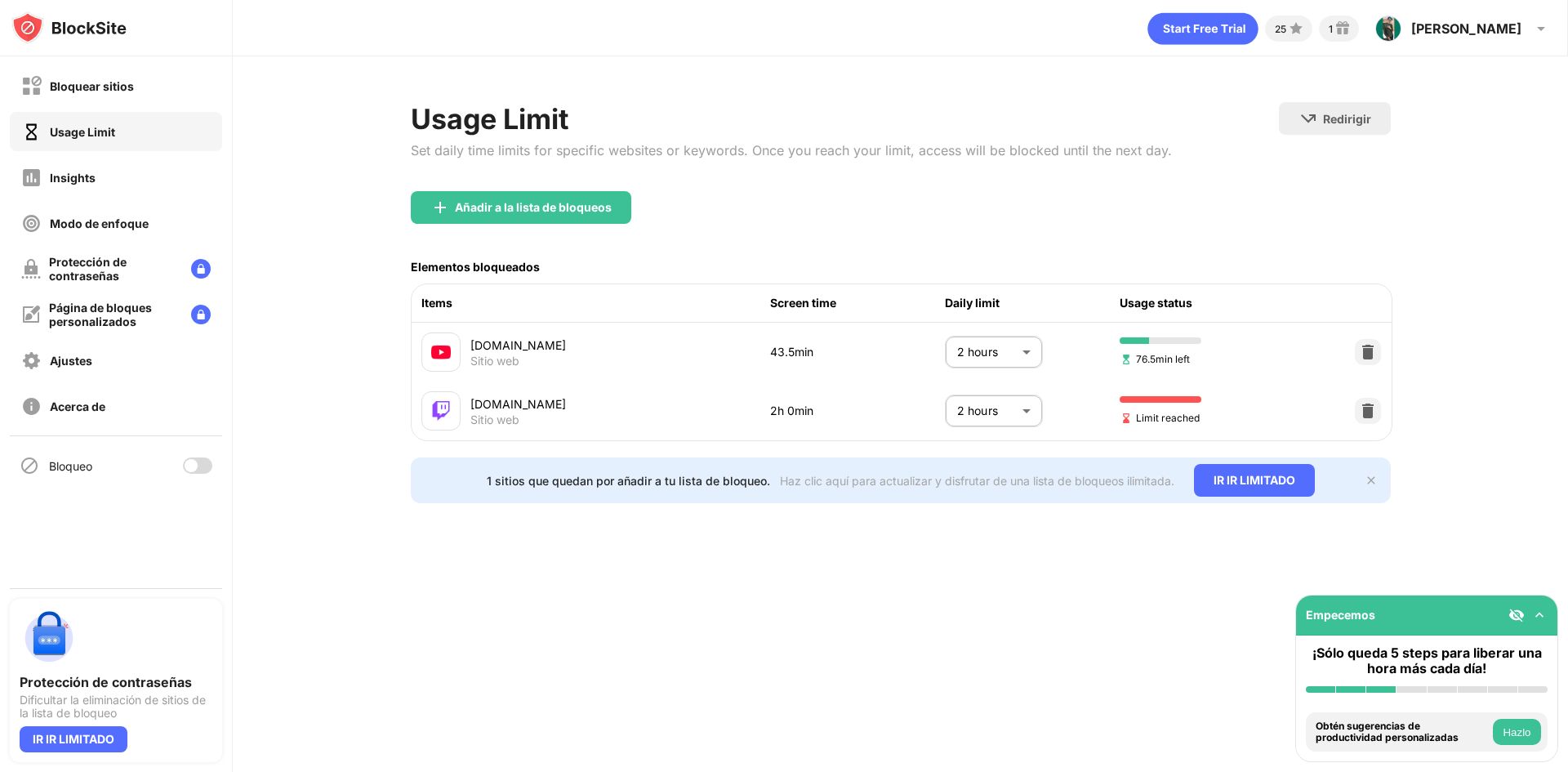
click at [201, 468] on div at bounding box center [198, 466] width 29 height 17
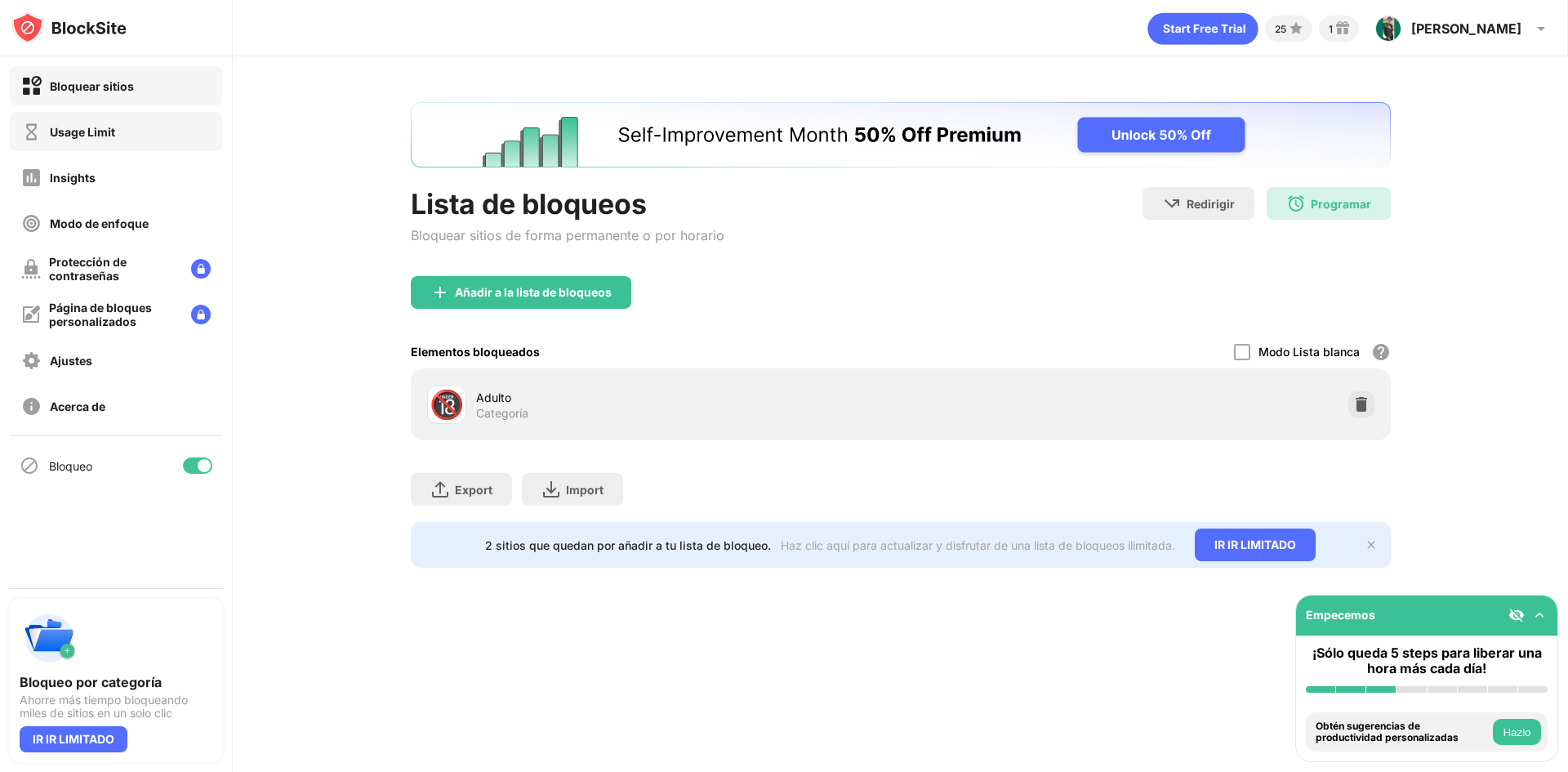
click at [86, 149] on div "Usage Limit" at bounding box center [116, 132] width 213 height 40
click at [121, 129] on div "Usage Limit" at bounding box center [116, 132] width 213 height 40
